Goal: Information Seeking & Learning: Learn about a topic

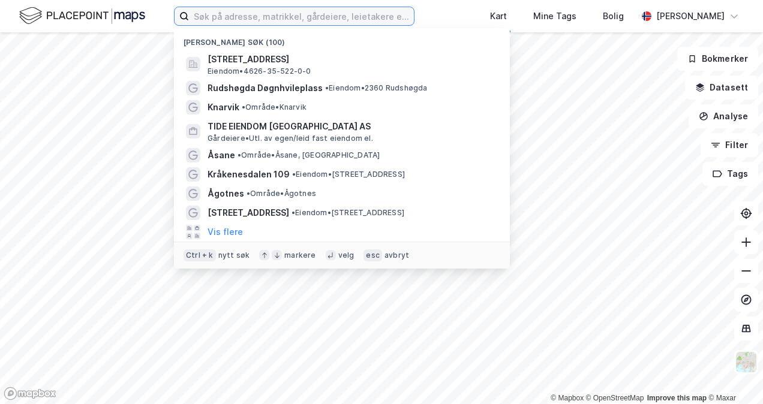
click at [324, 13] on input at bounding box center [301, 16] width 225 height 18
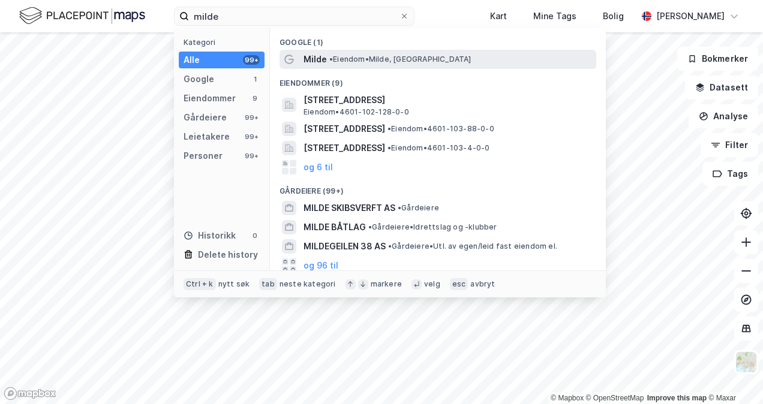
click at [326, 59] on div "Milde • Eiendom • [GEOGRAPHIC_DATA], [GEOGRAPHIC_DATA]" at bounding box center [448, 59] width 290 height 14
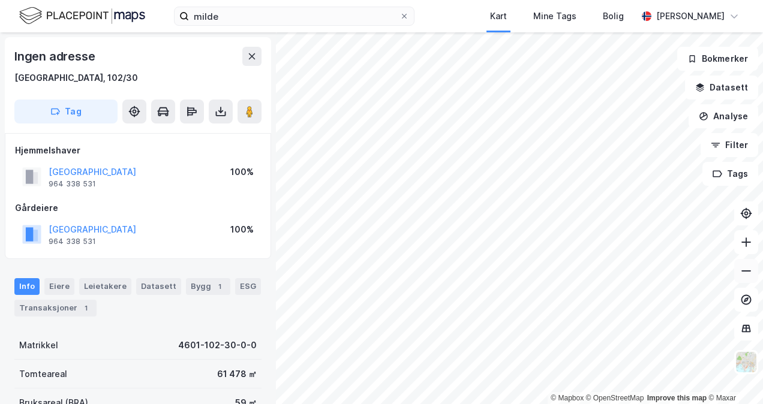
click at [741, 273] on icon at bounding box center [746, 271] width 12 height 12
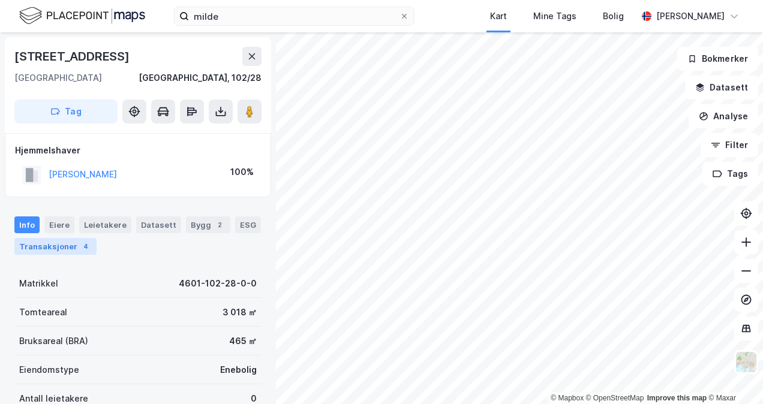
click at [63, 243] on div "Transaksjoner 4" at bounding box center [55, 246] width 82 height 17
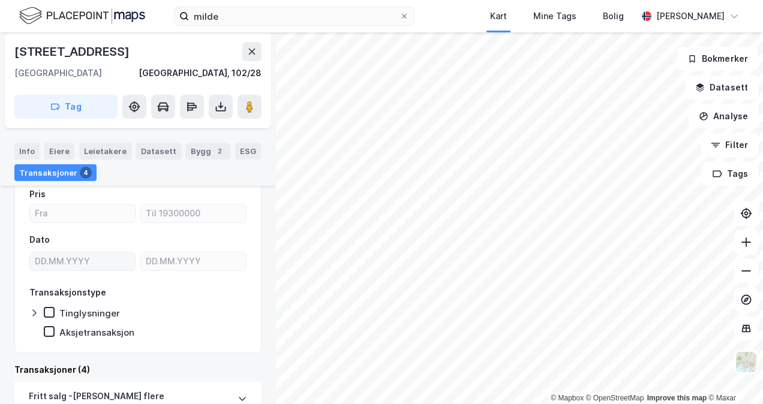
scroll to position [89, 0]
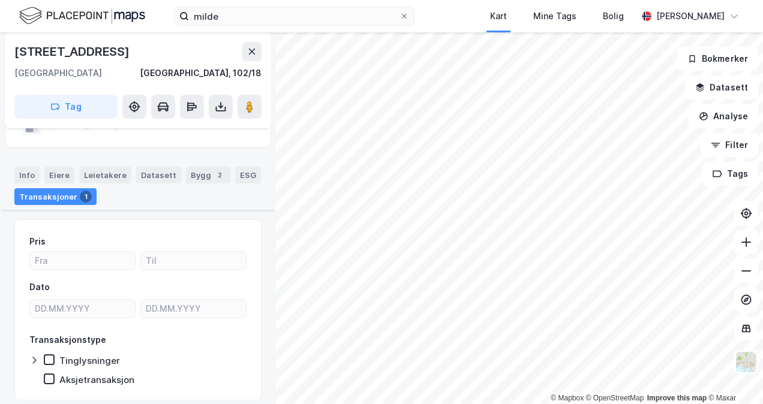
scroll to position [120, 0]
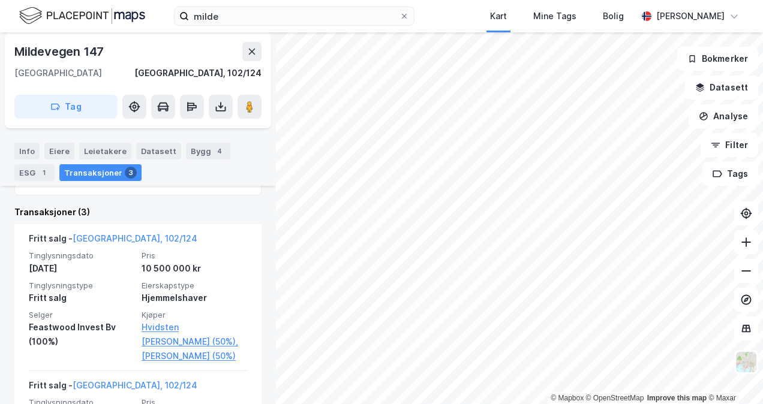
scroll to position [293, 0]
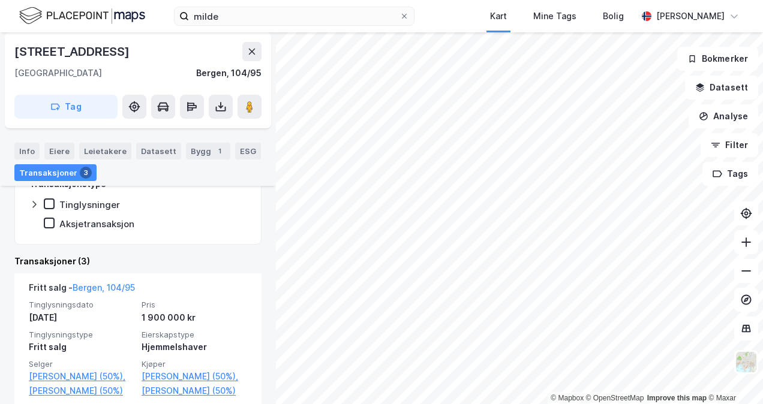
scroll to position [233, 0]
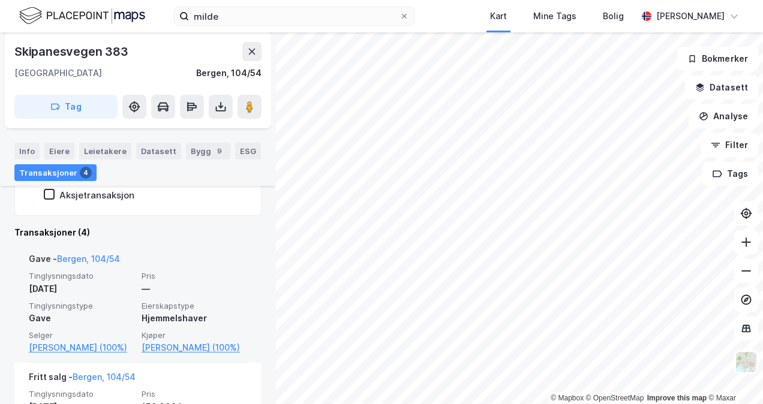
scroll to position [269, 0]
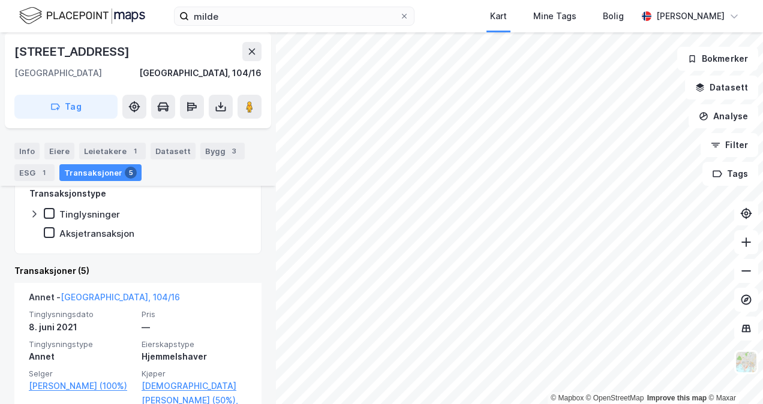
scroll to position [173, 0]
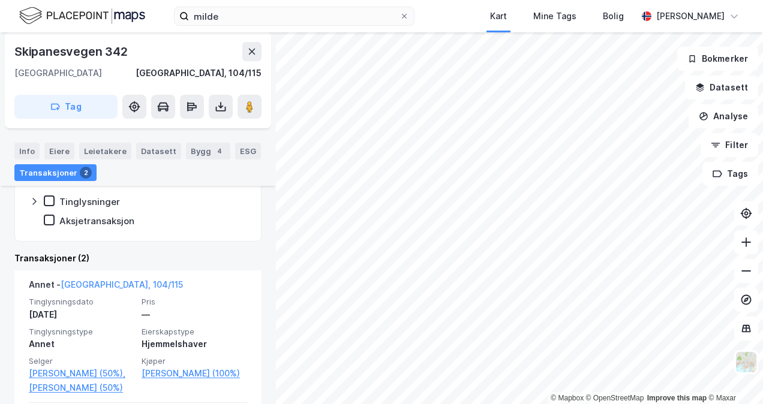
scroll to position [329, 0]
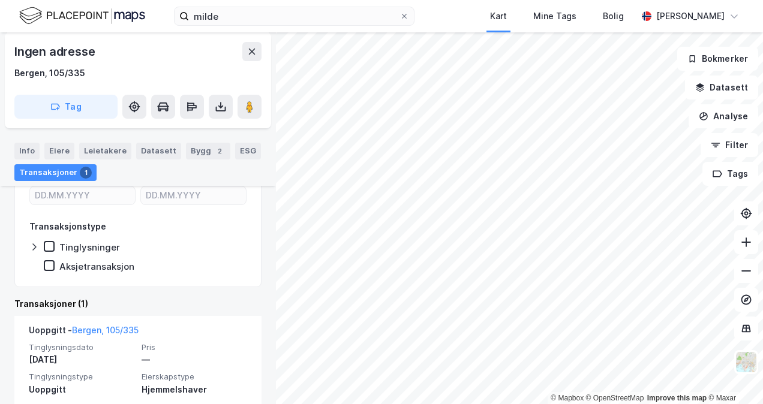
scroll to position [282, 0]
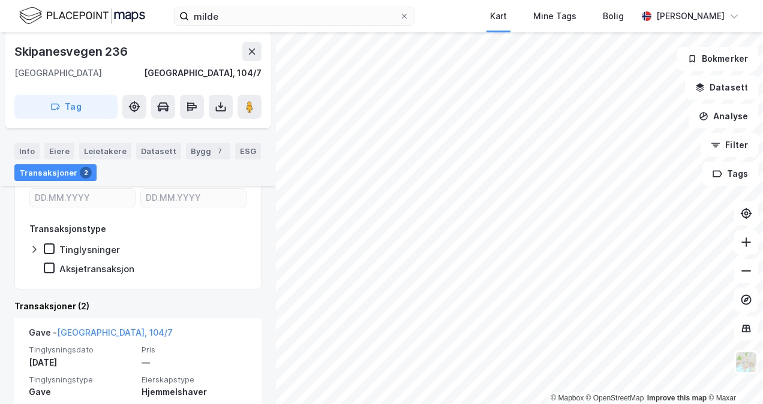
scroll to position [209, 0]
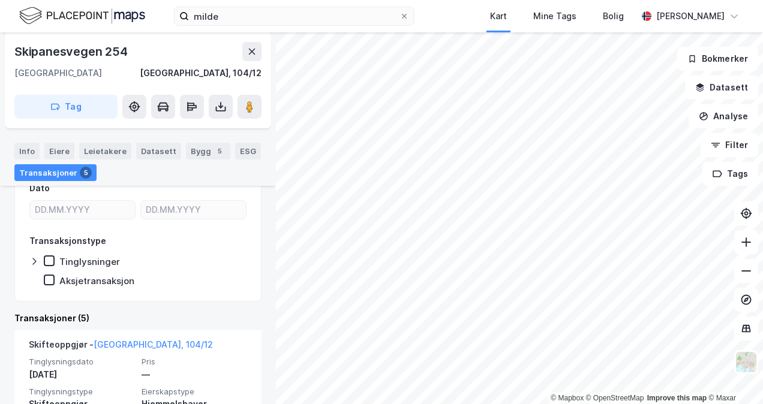
scroll to position [209, 0]
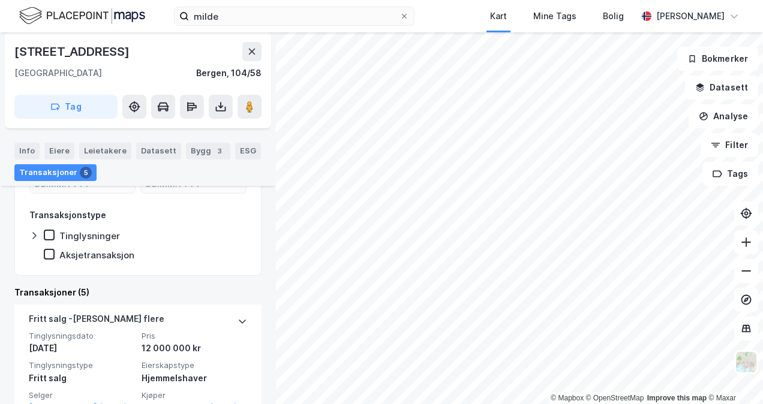
scroll to position [270, 0]
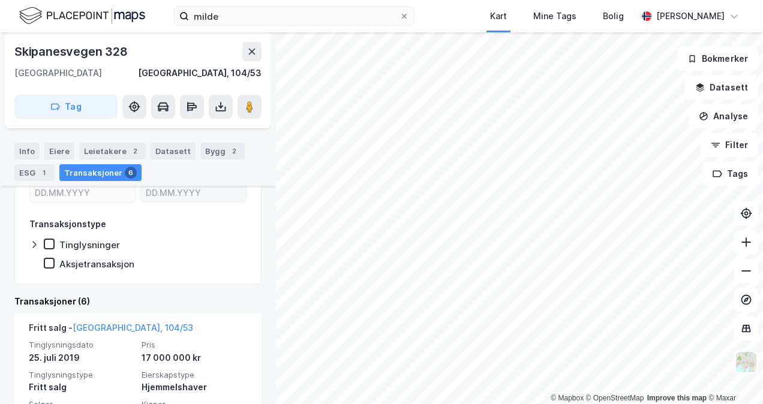
scroll to position [209, 0]
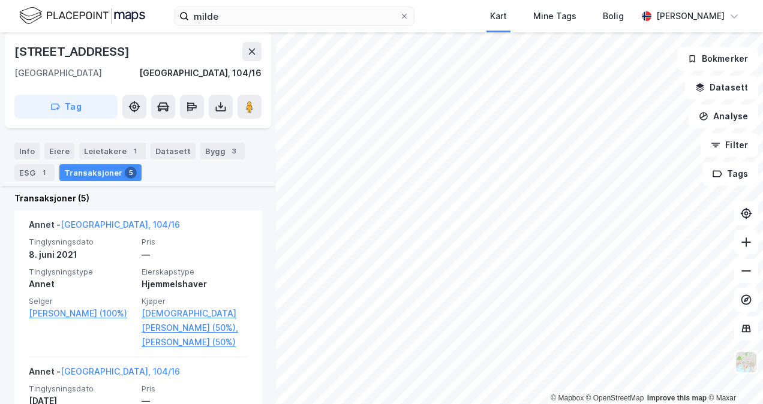
scroll to position [113, 0]
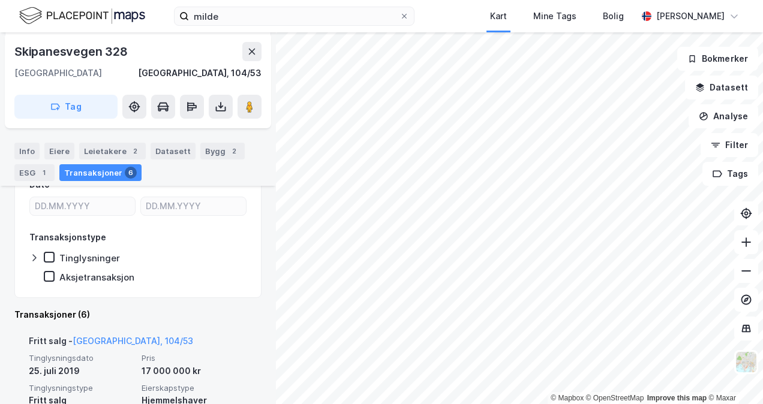
scroll to position [149, 0]
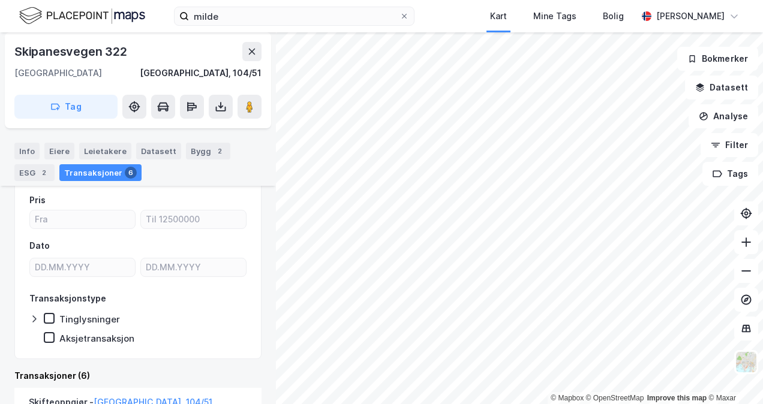
scroll to position [89, 0]
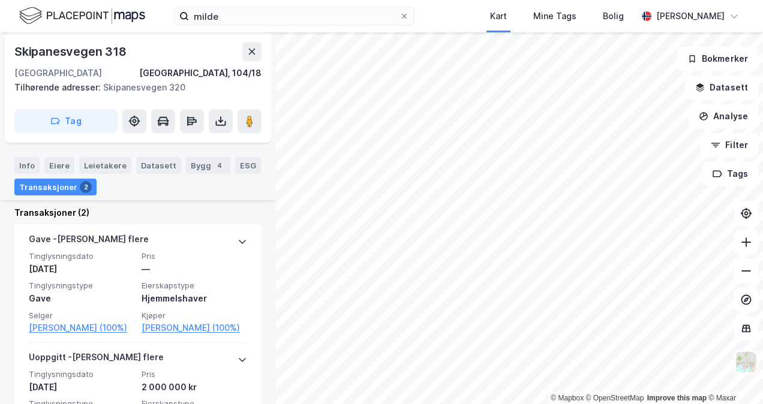
scroll to position [209, 0]
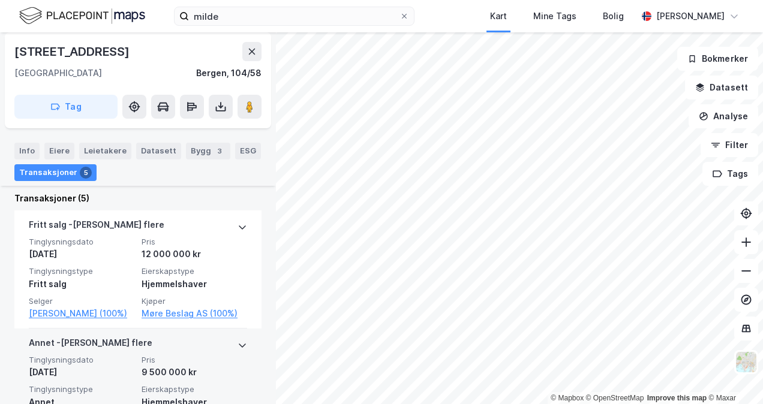
scroll to position [390, 0]
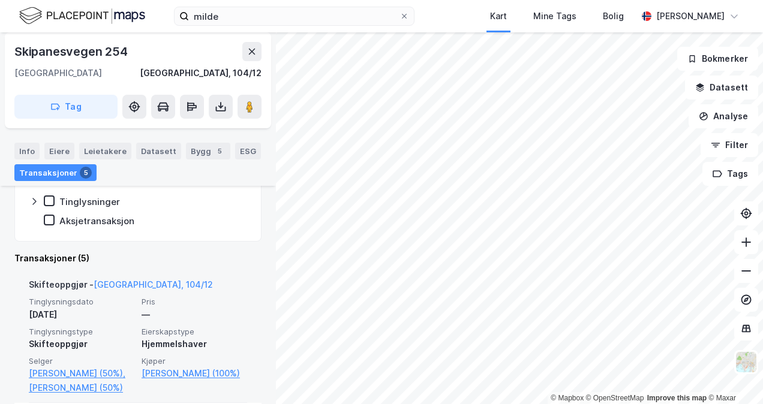
scroll to position [269, 0]
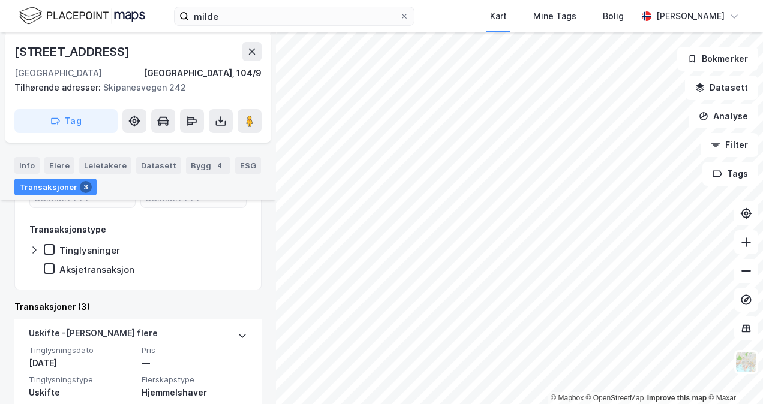
scroll to position [223, 0]
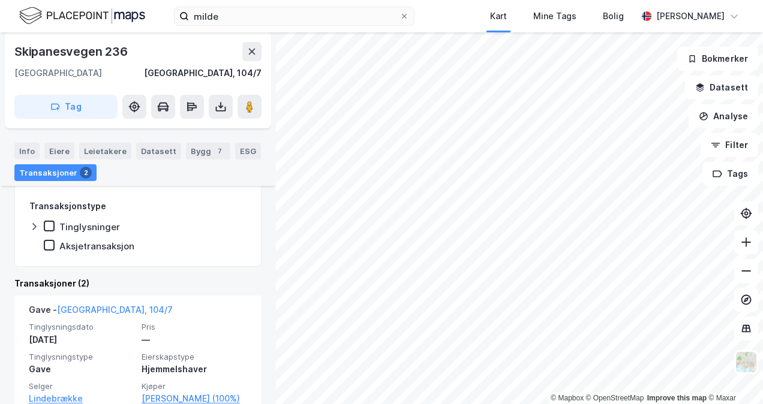
scroll to position [209, 0]
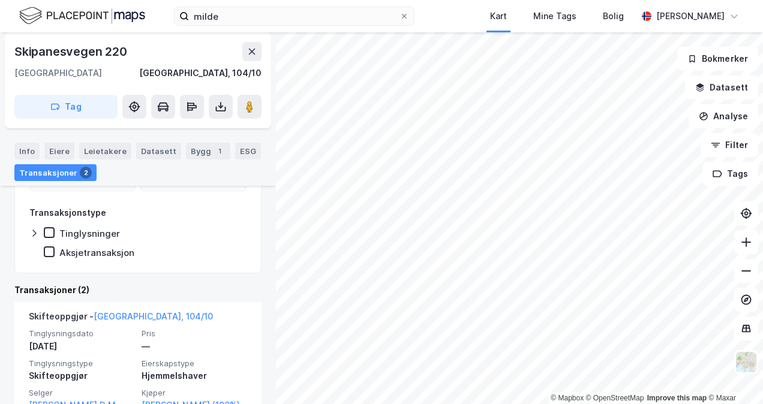
scroll to position [269, 0]
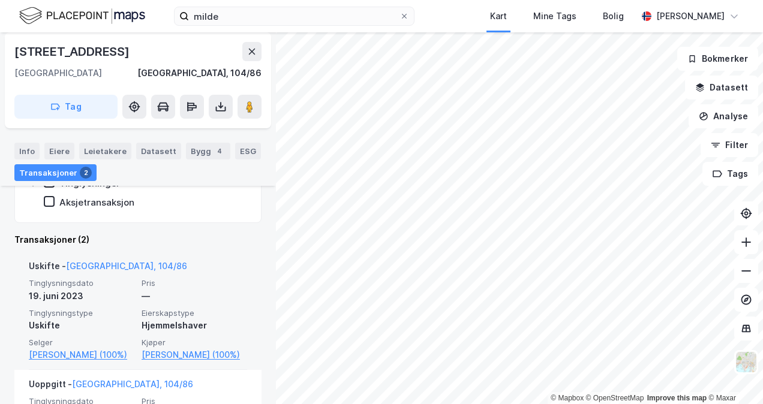
scroll to position [209, 0]
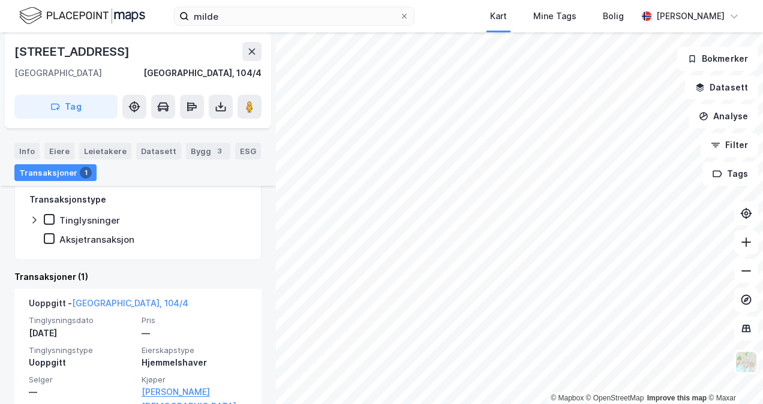
scroll to position [209, 0]
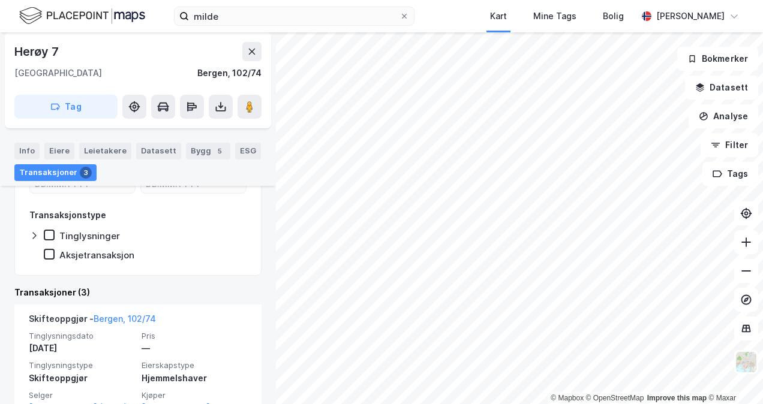
scroll to position [330, 0]
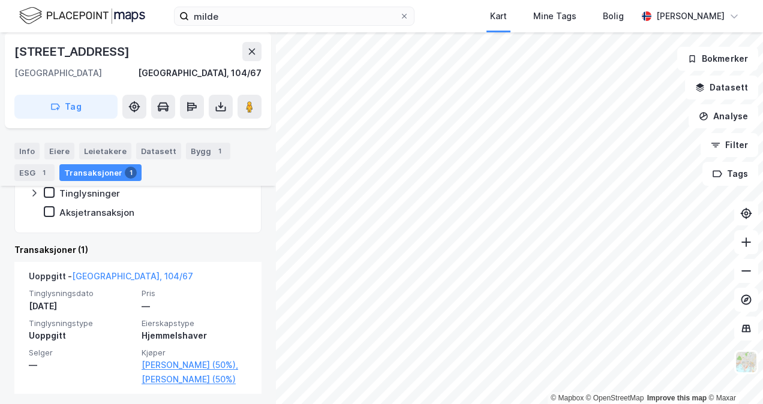
scroll to position [245, 0]
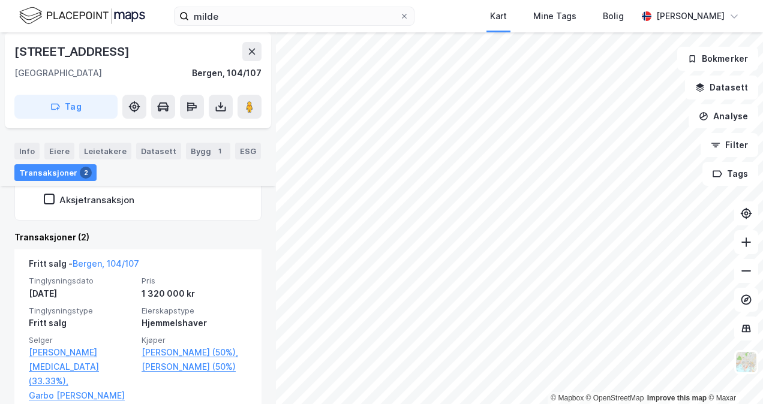
scroll to position [293, 0]
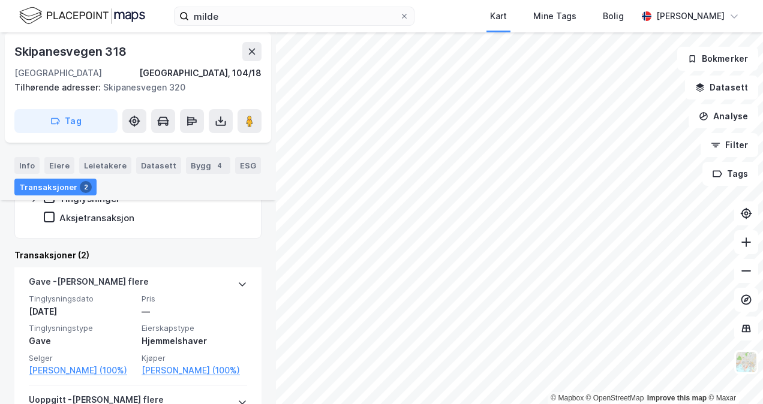
scroll to position [163, 0]
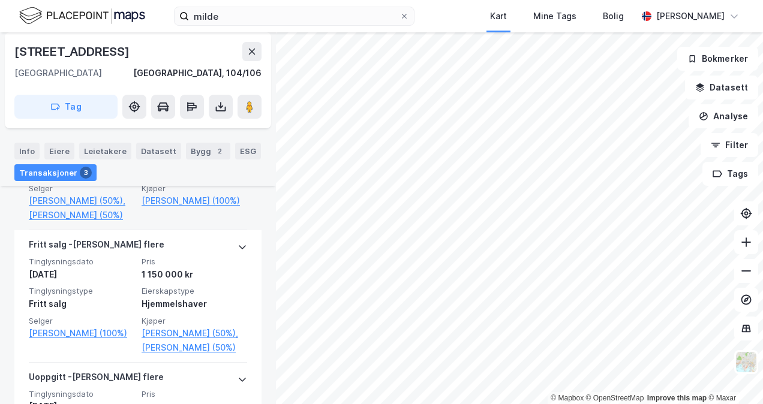
scroll to position [388, 0]
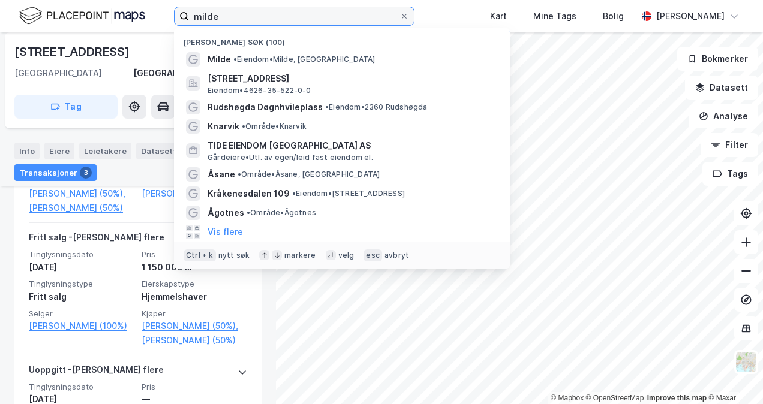
drag, startPoint x: 235, startPoint y: 23, endPoint x: 170, endPoint y: 25, distance: 65.4
click at [170, 25] on div "milde Nylige søk (100) Milde • [PERSON_NAME][GEOGRAPHIC_DATA], [STREET_ADDRESS]…" at bounding box center [381, 16] width 763 height 32
paste input "[PERSON_NAME]"
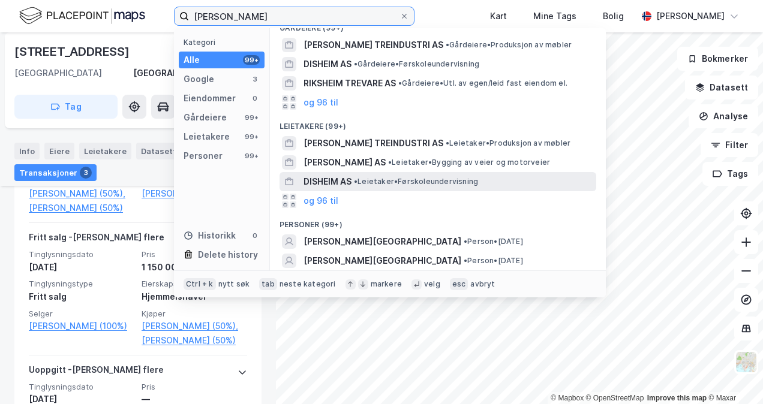
scroll to position [120, 0]
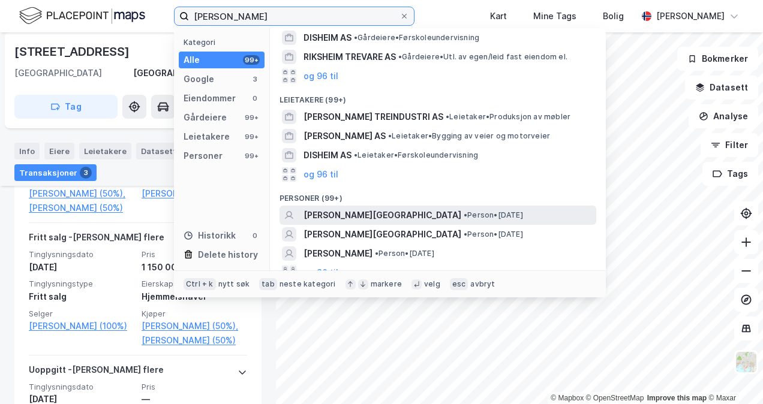
type input "[PERSON_NAME]"
click at [339, 212] on span "[PERSON_NAME][GEOGRAPHIC_DATA]" at bounding box center [382, 215] width 158 height 14
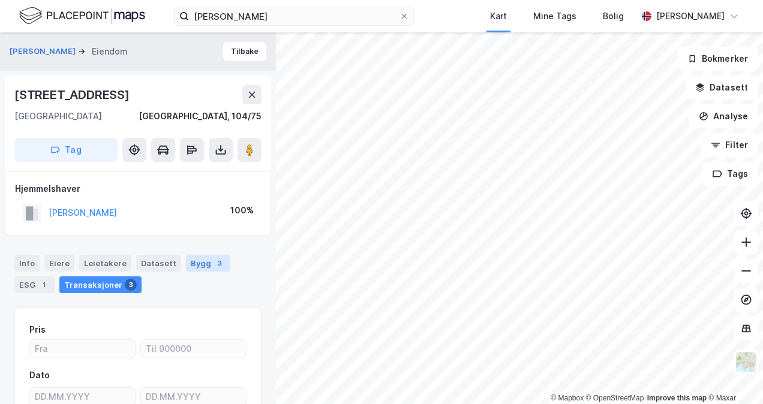
click at [203, 269] on div "Bygg 3" at bounding box center [208, 263] width 44 height 17
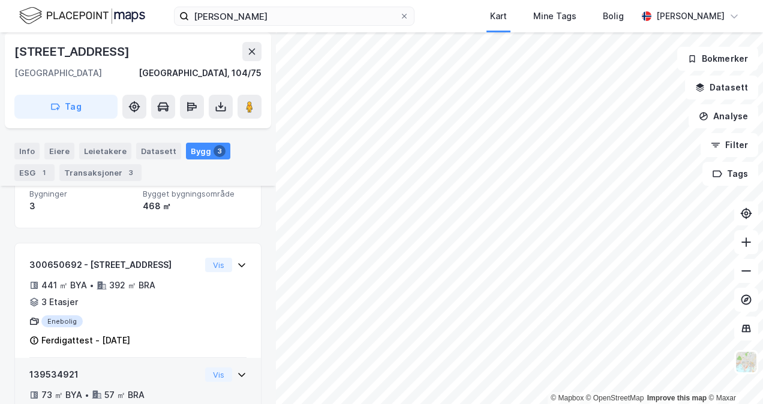
scroll to position [108, 0]
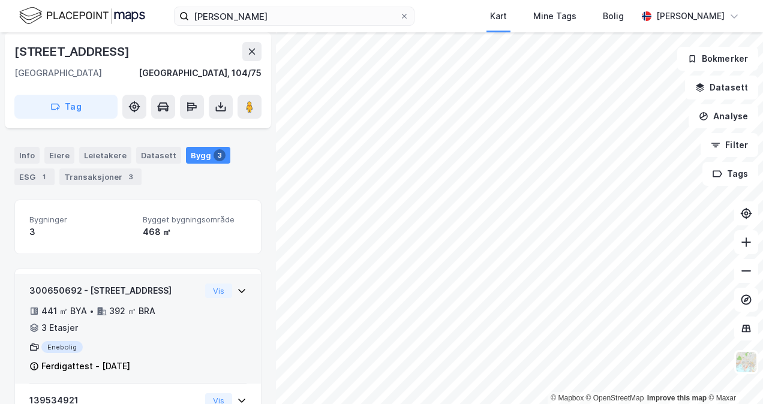
drag, startPoint x: 167, startPoint y: 290, endPoint x: 86, endPoint y: 290, distance: 80.3
click at [86, 290] on div "300650692 - [STREET_ADDRESS]" at bounding box center [114, 291] width 171 height 14
copy div "[STREET_ADDRESS]"
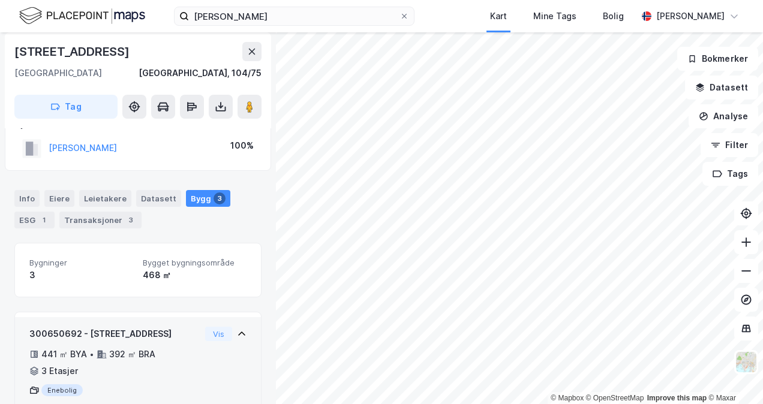
scroll to position [38, 0]
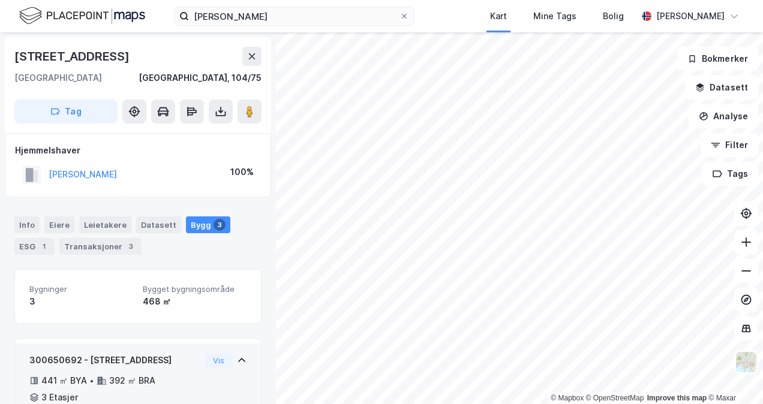
click at [173, 353] on div "300650692 - [STREET_ADDRESS]" at bounding box center [114, 360] width 171 height 14
drag, startPoint x: 171, startPoint y: 354, endPoint x: 88, endPoint y: 363, distance: 84.4
click at [88, 363] on div "300650692 - [STREET_ADDRESS]" at bounding box center [114, 360] width 171 height 14
copy div "[STREET_ADDRESS]"
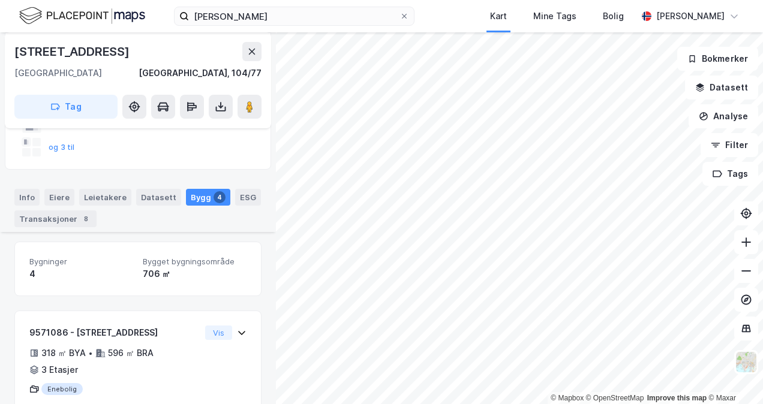
scroll to position [55, 0]
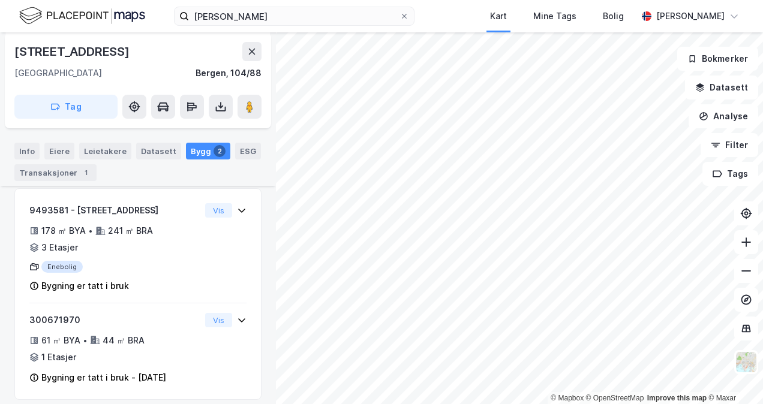
scroll to position [183, 0]
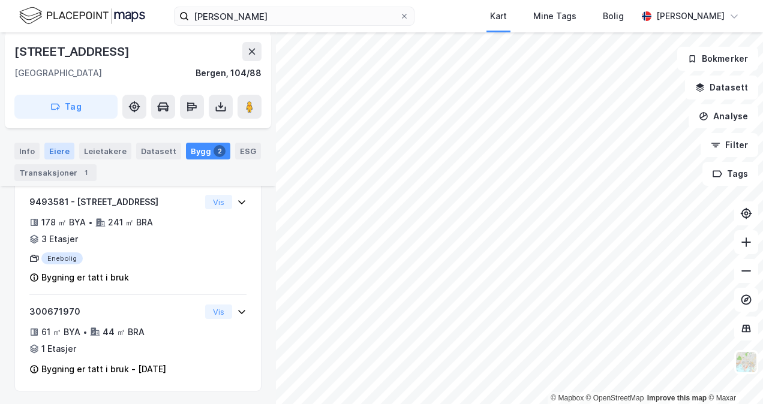
click at [65, 153] on div "Eiere" at bounding box center [59, 151] width 30 height 17
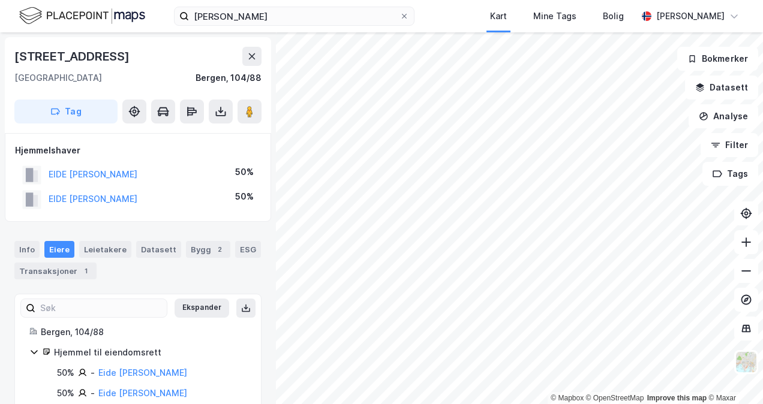
scroll to position [25, 0]
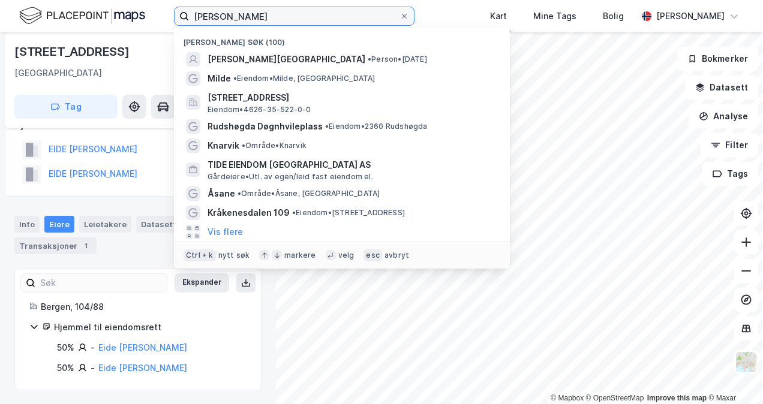
drag, startPoint x: 299, startPoint y: 23, endPoint x: 168, endPoint y: 31, distance: 130.9
click at [168, 31] on div "[PERSON_NAME] Nylige søk (100) [PERSON_NAME][GEOGRAPHIC_DATA] • Person • [DATE]…" at bounding box center [381, 16] width 763 height 32
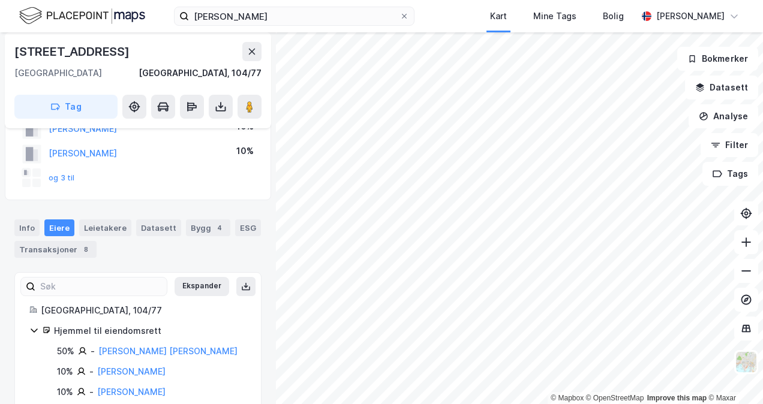
scroll to position [35, 0]
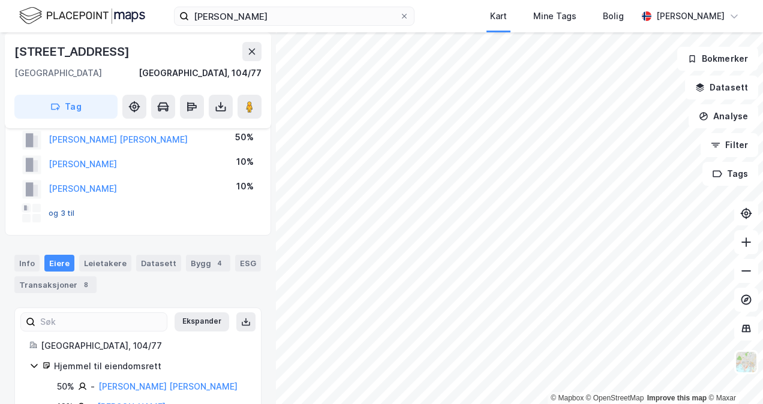
click at [0, 0] on button "og 3 til" at bounding box center [0, 0] width 0 height 0
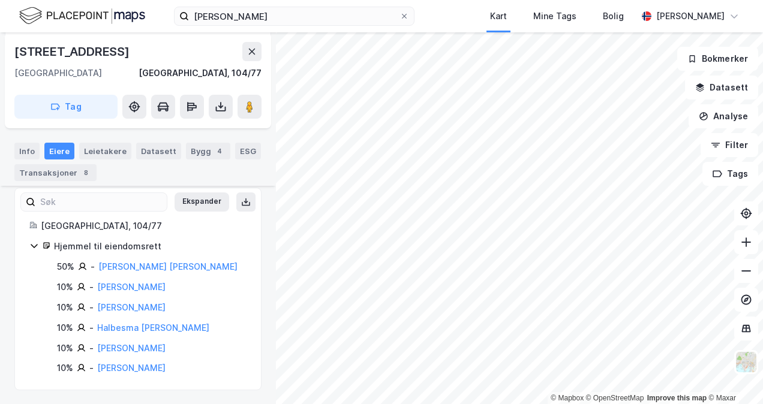
scroll to position [0, 0]
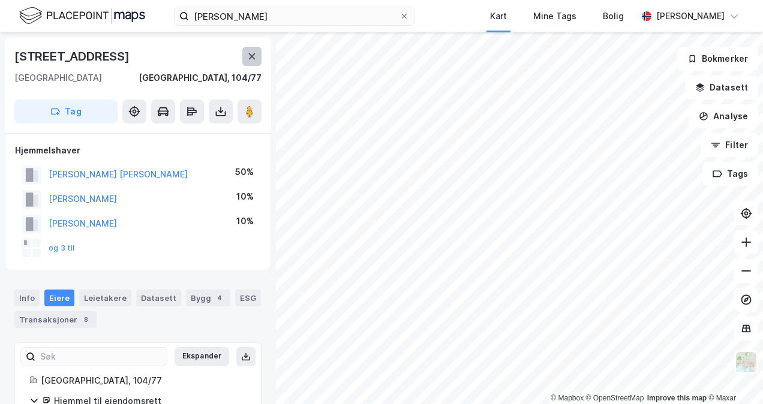
click at [252, 62] on button at bounding box center [251, 56] width 19 height 19
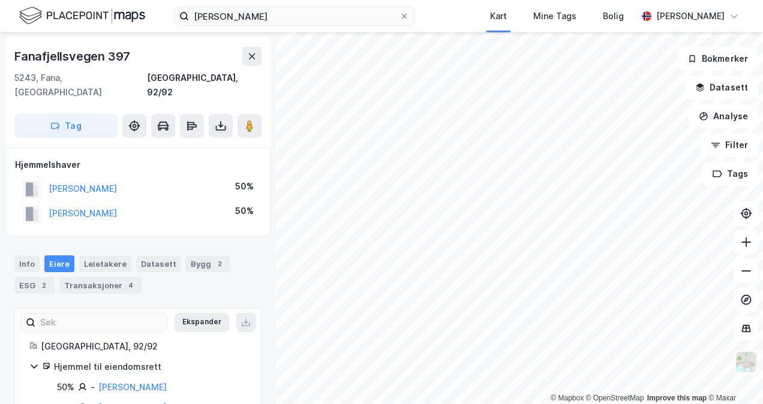
scroll to position [1, 0]
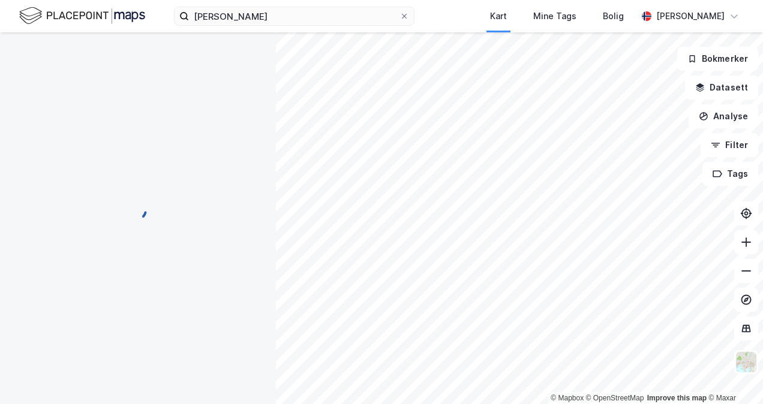
scroll to position [1, 0]
